Goal: Information Seeking & Learning: Learn about a topic

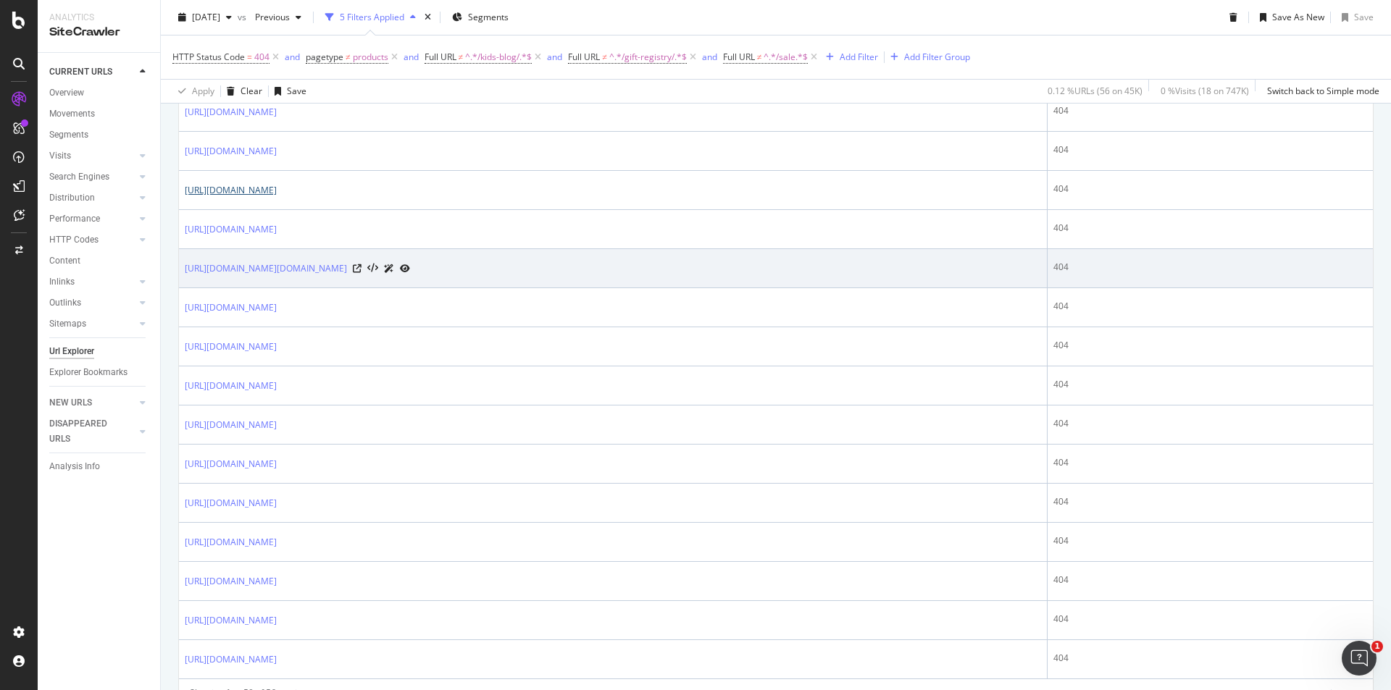
scroll to position [1875, 0]
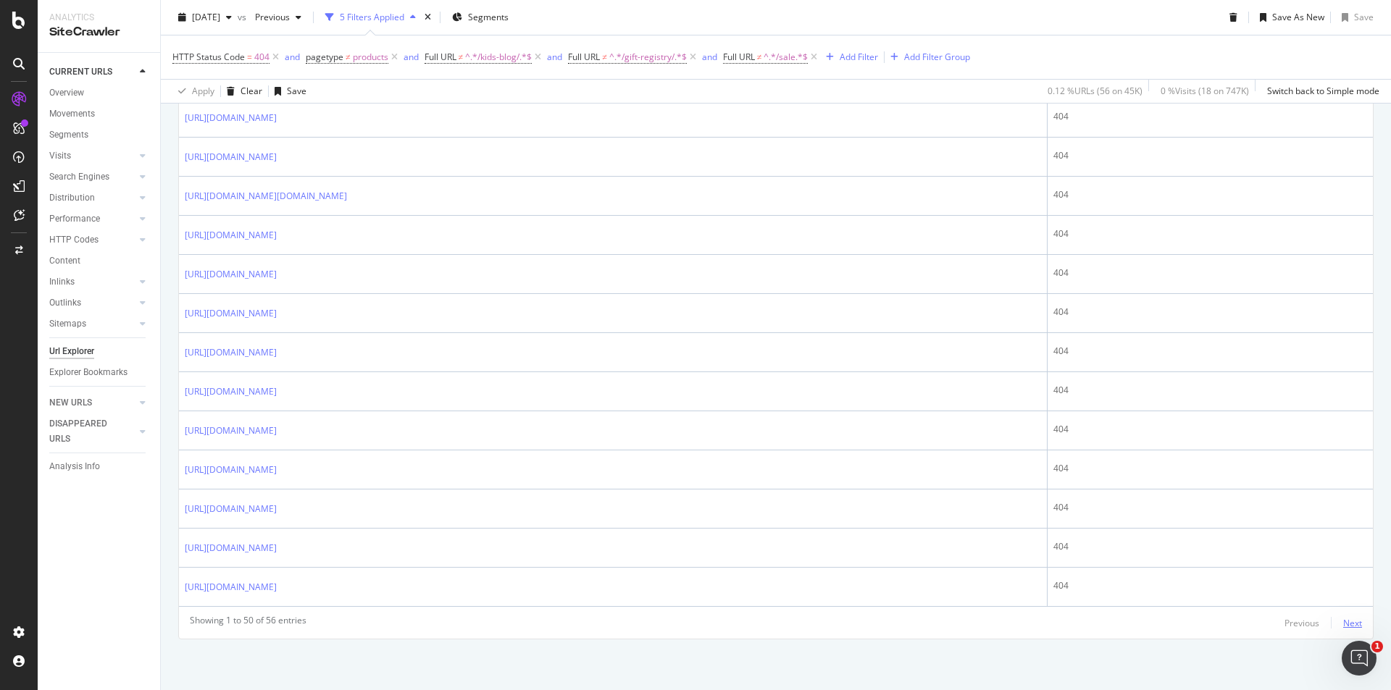
click at [1335, 621] on div "Previous Next" at bounding box center [1324, 622] width 78 height 17
click at [1343, 622] on div "Next" at bounding box center [1352, 623] width 19 height 12
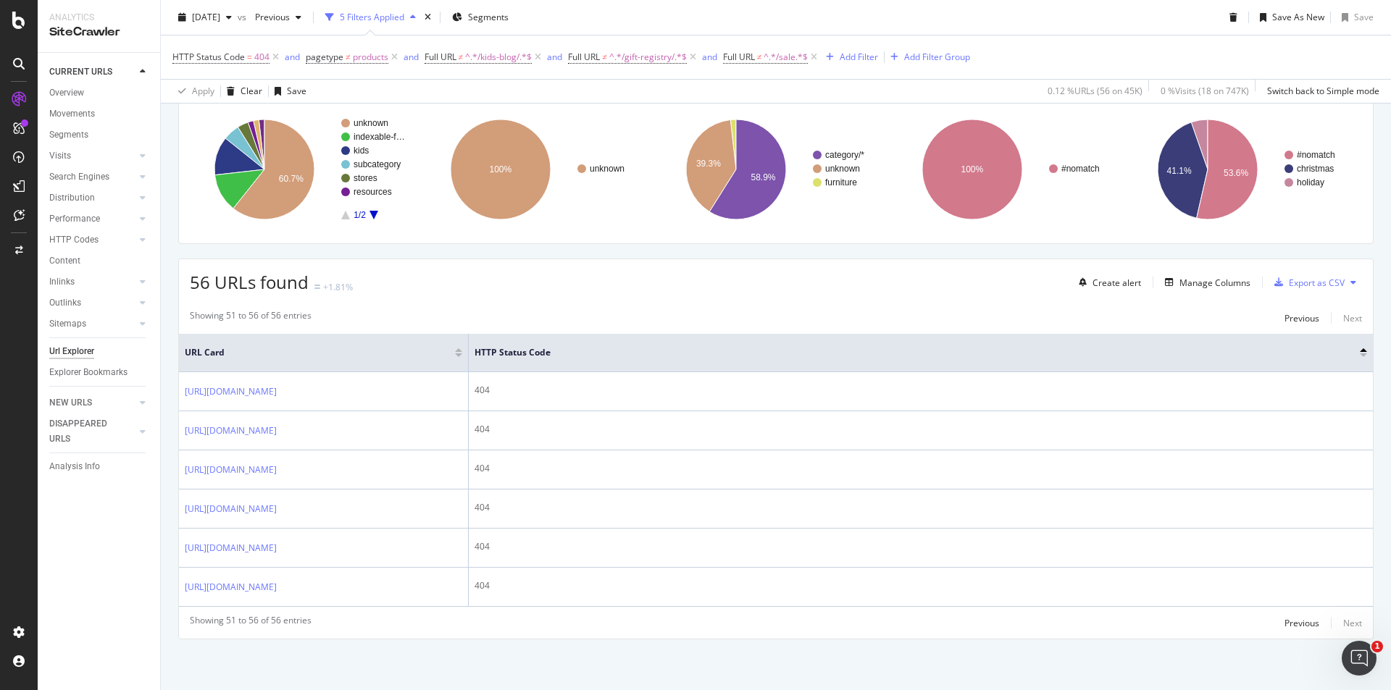
scroll to position [236, 0]
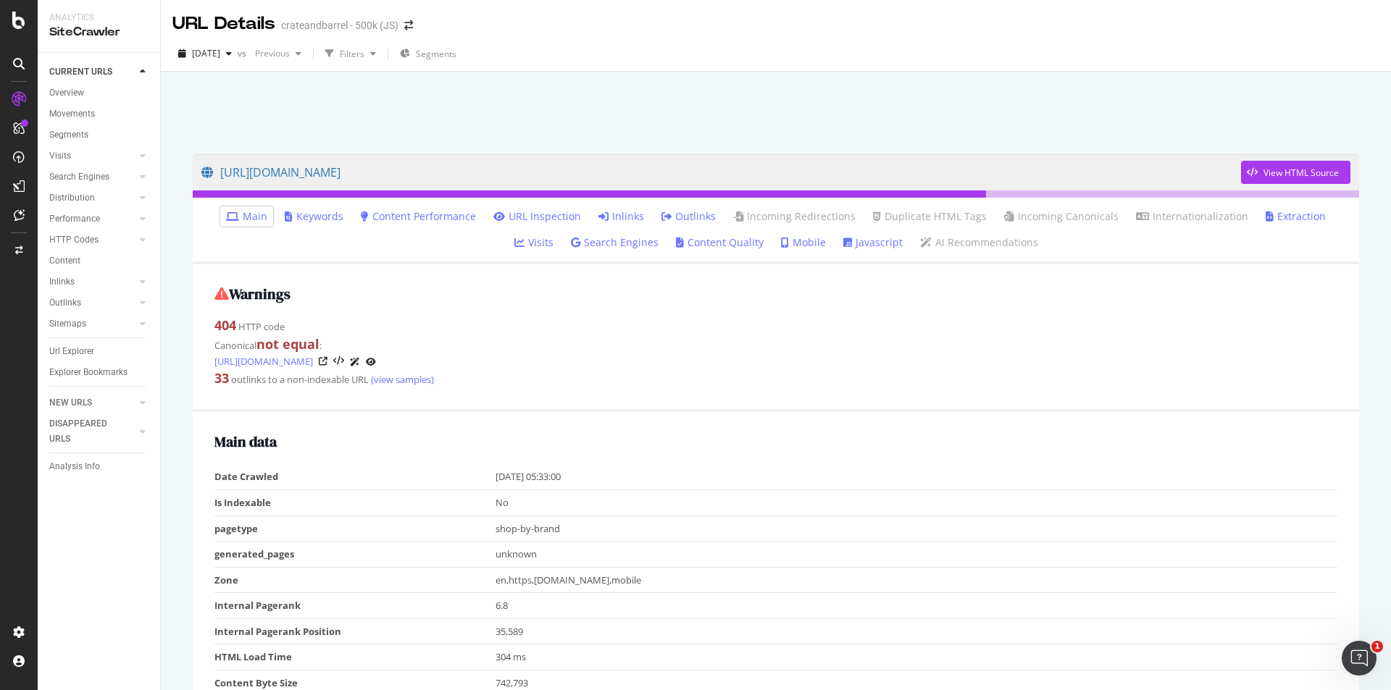
click at [598, 213] on link "Inlinks" at bounding box center [621, 216] width 46 height 14
